Goal: Check status: Check status

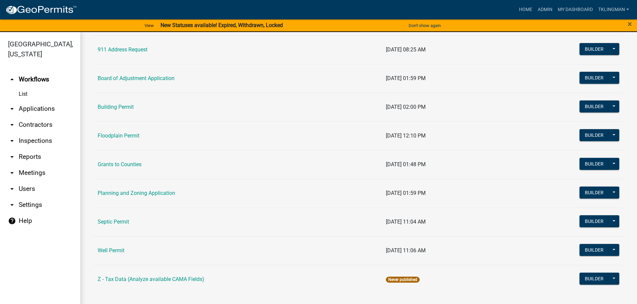
scroll to position [65, 0]
click at [120, 224] on link "Septic Permit" at bounding box center [113, 222] width 31 height 6
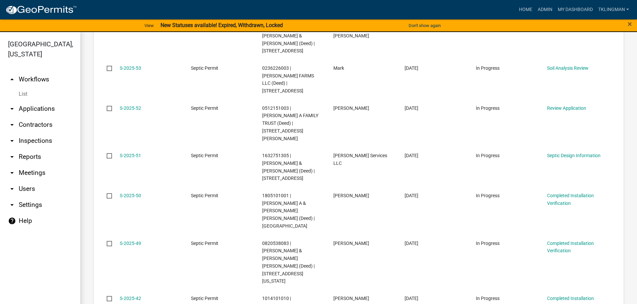
scroll to position [434, 0]
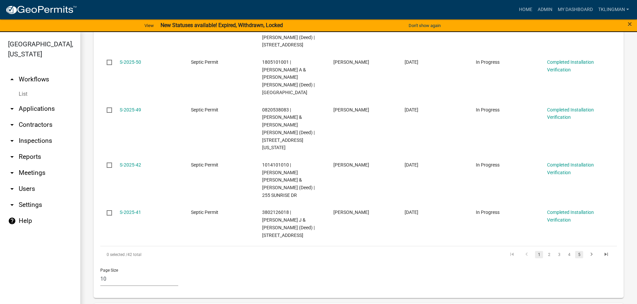
click at [575, 251] on link "5" at bounding box center [579, 254] width 8 height 7
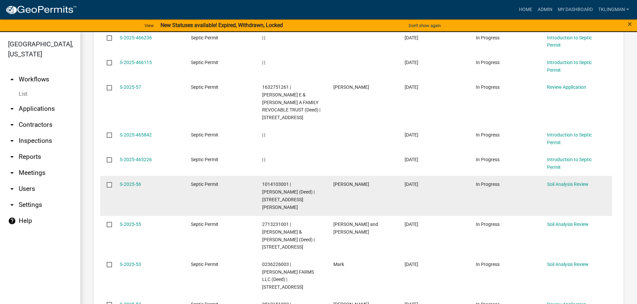
scroll to position [525, 0]
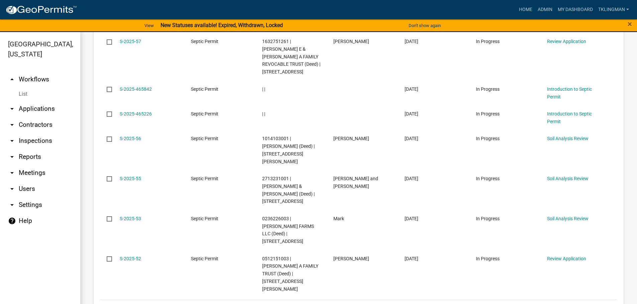
click at [575, 304] on link "5" at bounding box center [579, 308] width 8 height 7
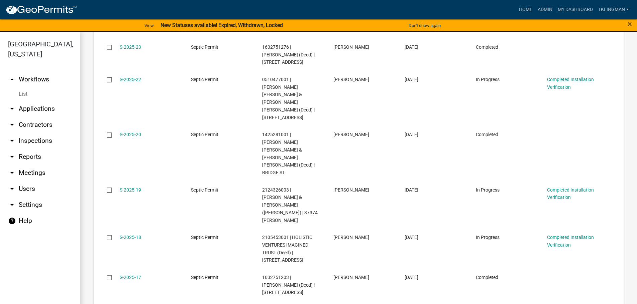
scroll to position [556, 0]
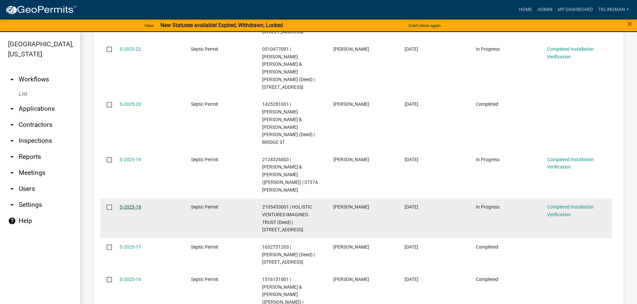
click at [132, 205] on link "S-2025-18" at bounding box center [130, 207] width 21 height 5
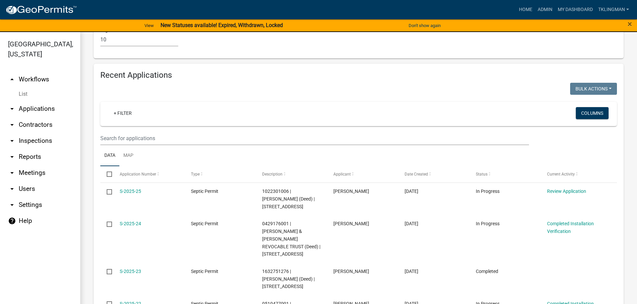
scroll to position [571, 0]
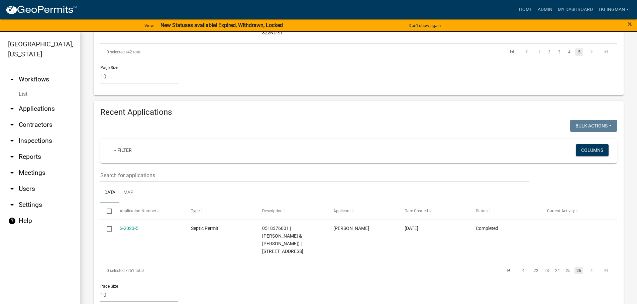
click at [131, 226] on link "S-2023-5" at bounding box center [129, 228] width 19 height 5
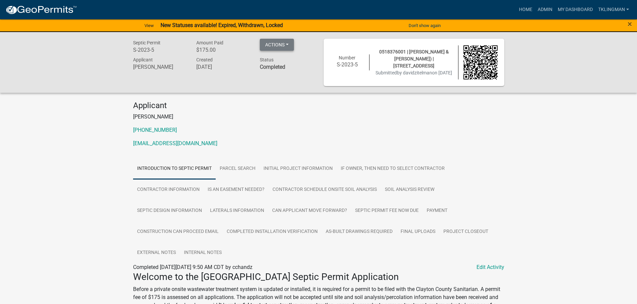
click at [278, 48] on button "Actions" at bounding box center [277, 45] width 34 height 12
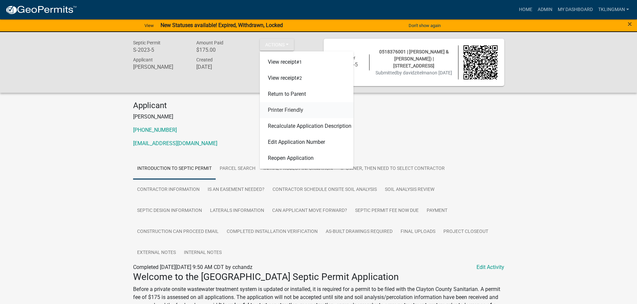
click at [294, 111] on link "Printer Friendly" at bounding box center [307, 110] width 94 height 16
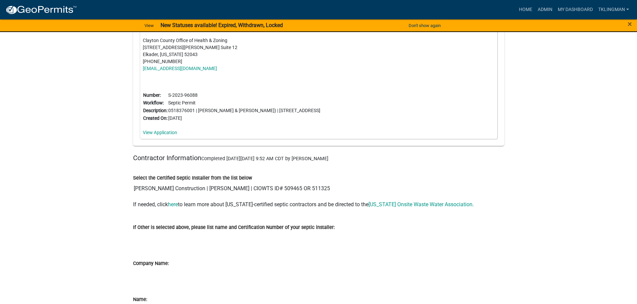
scroll to position [2153, 0]
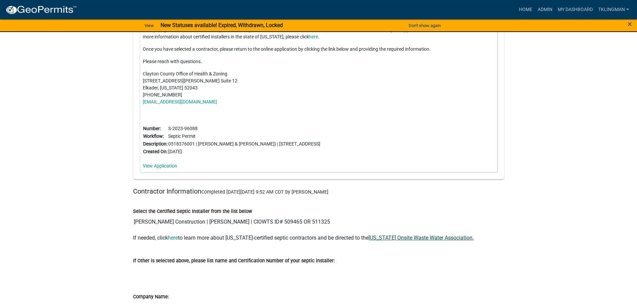
click at [412, 238] on link "[US_STATE] Onsite Waste Water Association." at bounding box center [420, 238] width 105 height 6
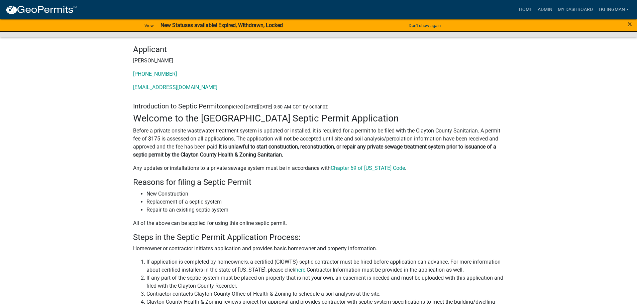
scroll to position [14, 0]
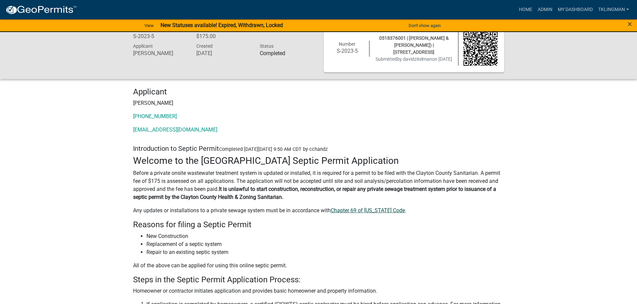
click at [371, 211] on link "Chapter 69 of [US_STATE] Code" at bounding box center [368, 211] width 74 height 6
